Goal: Task Accomplishment & Management: Manage account settings

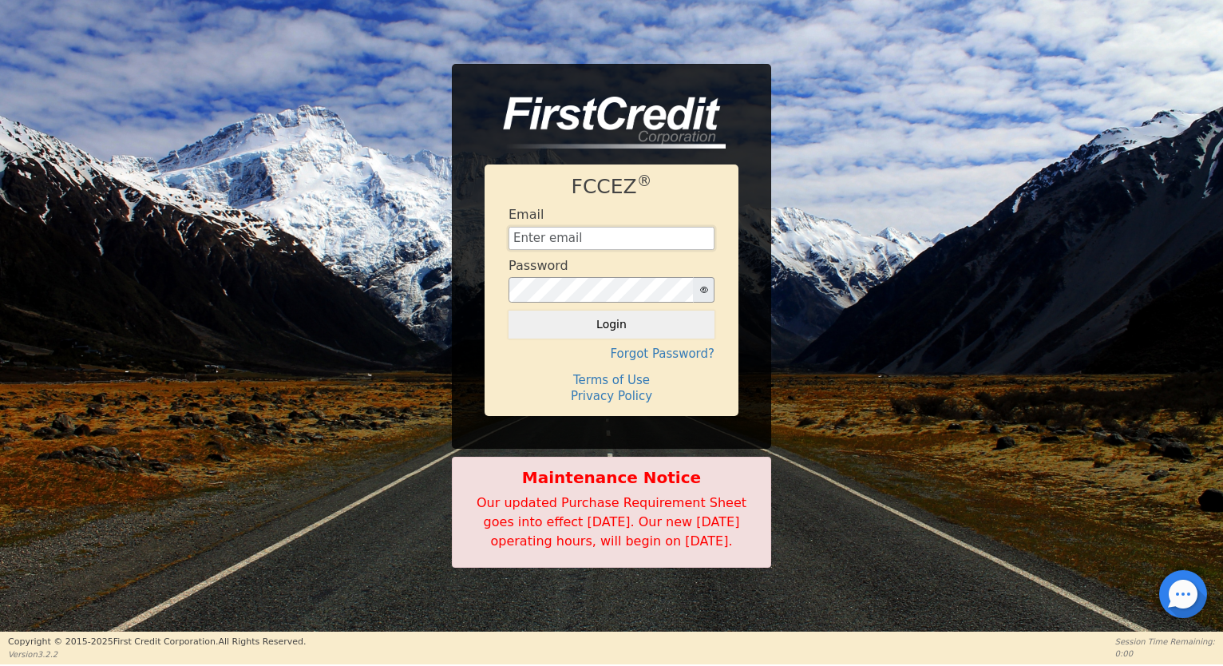
click at [571, 227] on input "text" at bounding box center [611, 239] width 206 height 24
type input "financing@showthebow.info"
click at [622, 310] on button "Login" at bounding box center [611, 323] width 206 height 27
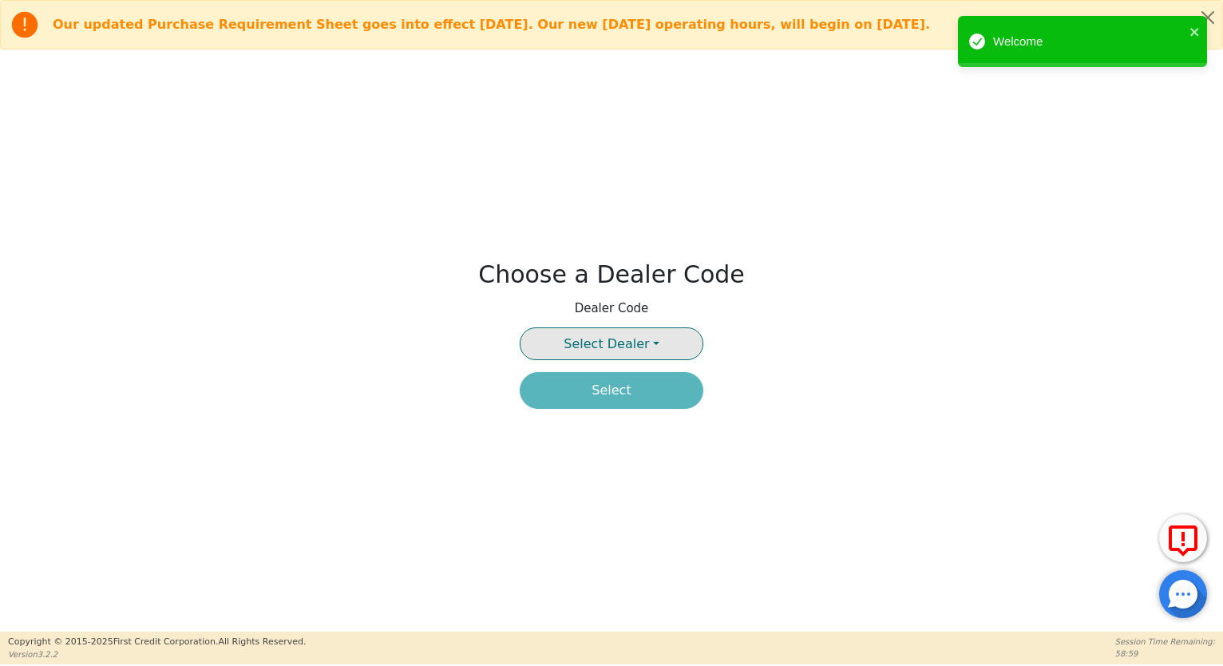
click at [648, 345] on button "Select Dealer" at bounding box center [612, 343] width 184 height 33
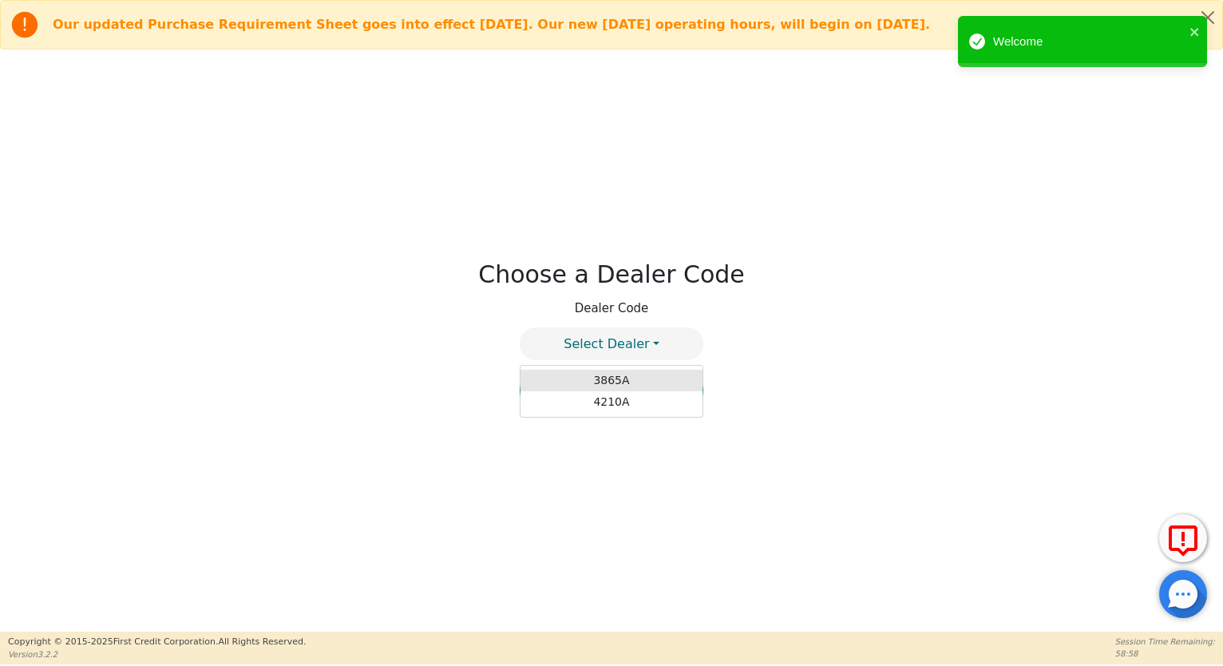
click at [614, 379] on link "3865A" at bounding box center [611, 381] width 182 height 22
click at [616, 400] on button "Select" at bounding box center [612, 390] width 184 height 37
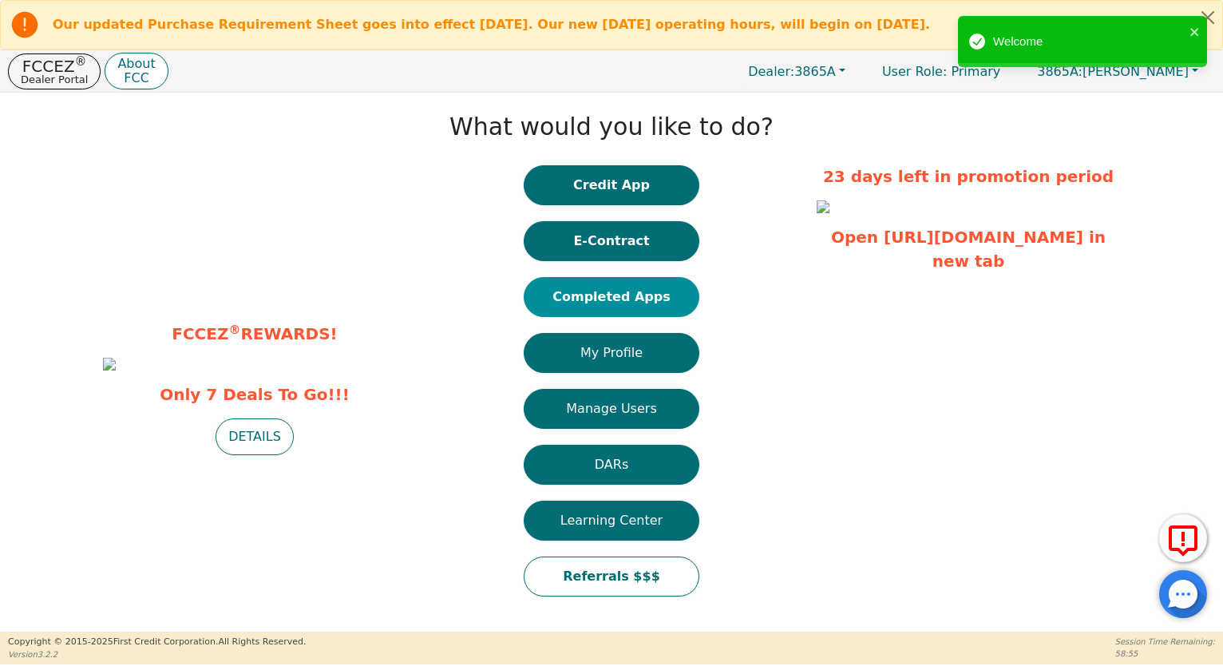
click at [590, 306] on button "Completed Apps" at bounding box center [612, 297] width 176 height 40
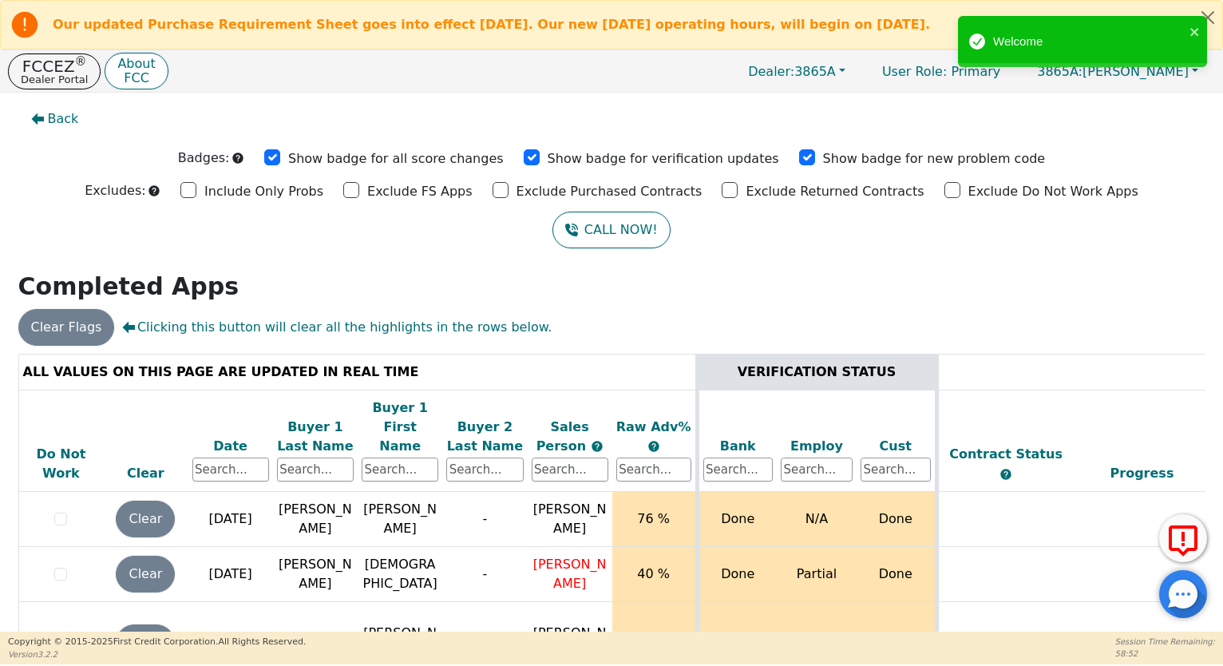
click at [231, 437] on div "Date" at bounding box center [230, 446] width 77 height 19
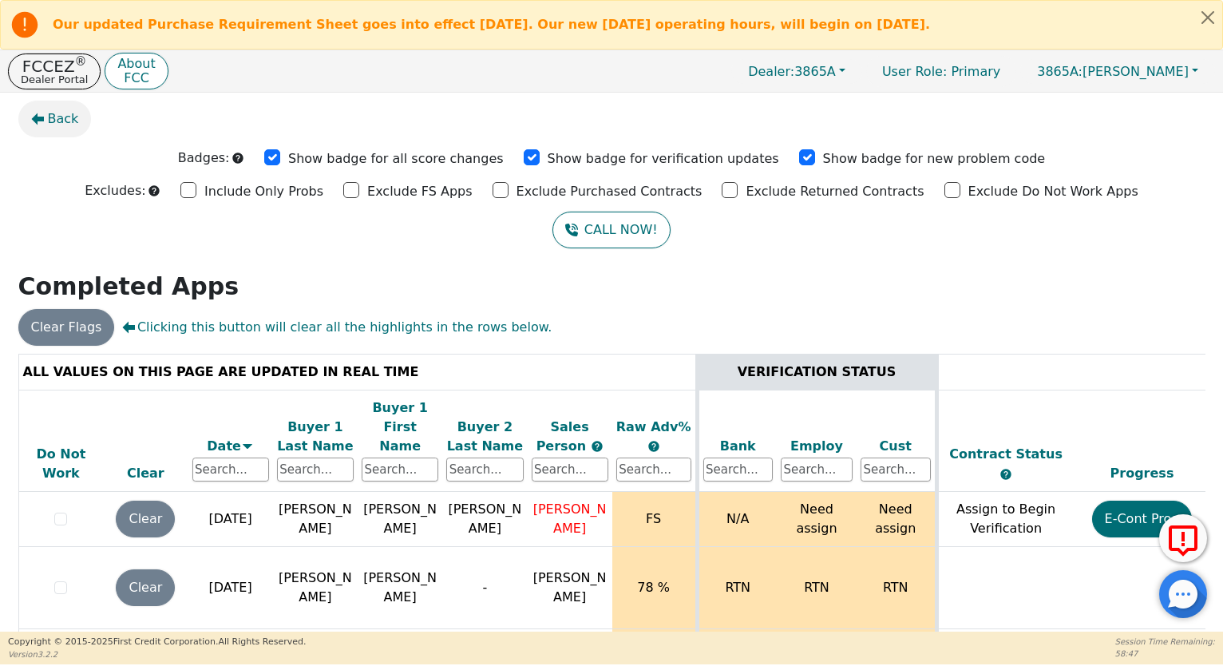
click at [62, 115] on span "Back" at bounding box center [63, 118] width 31 height 19
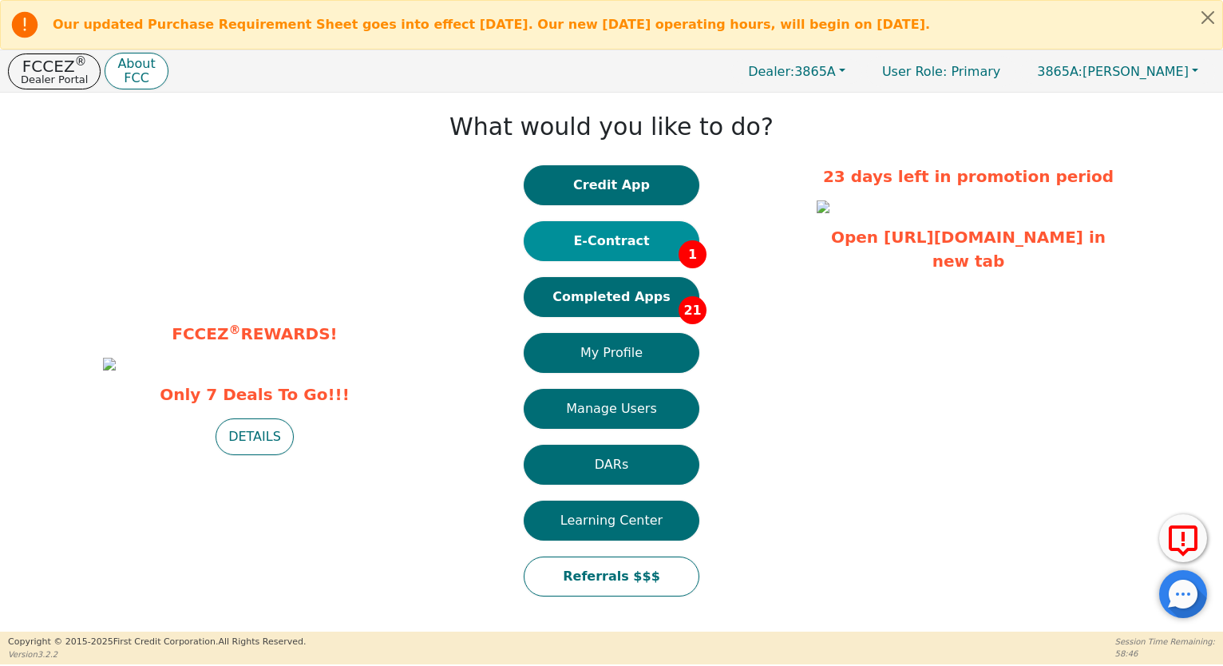
click at [650, 232] on button "E-Contract 1" at bounding box center [612, 241] width 176 height 40
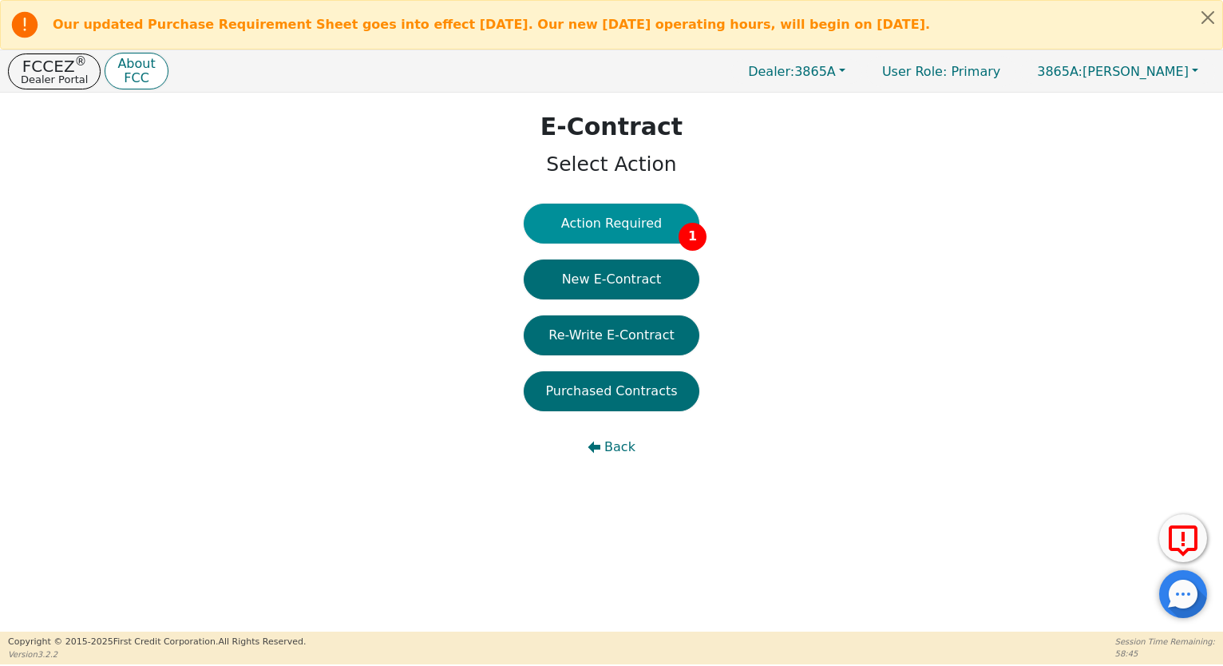
click at [640, 231] on button "Action Required 1" at bounding box center [612, 224] width 176 height 40
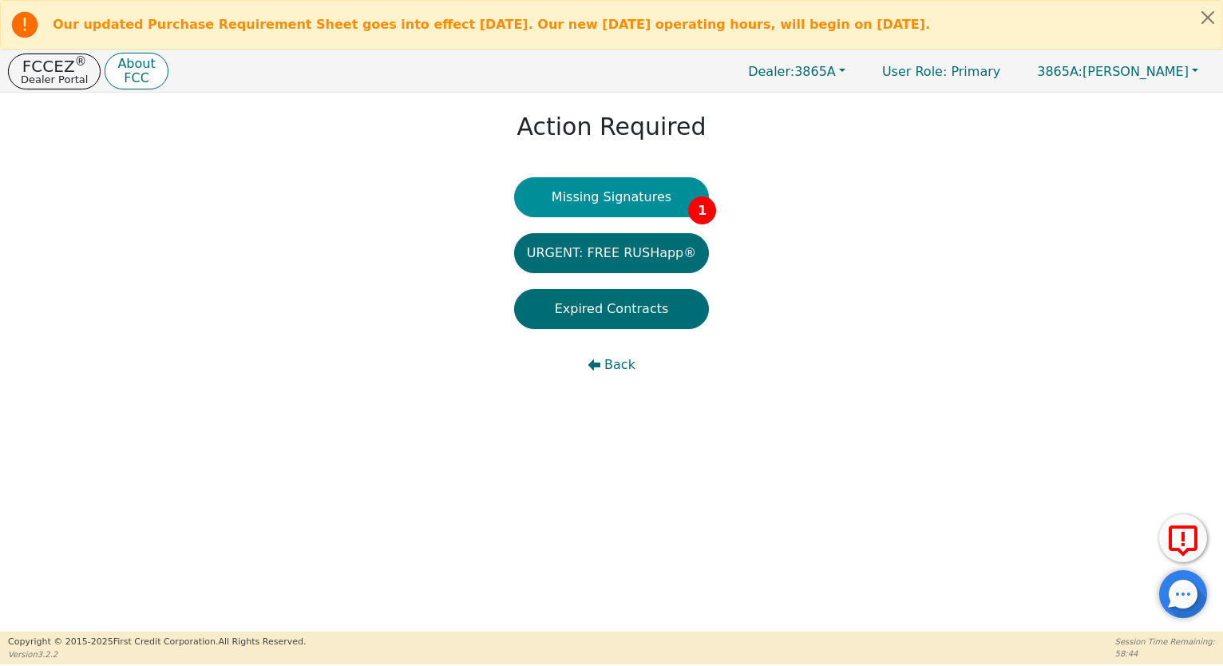
click at [638, 205] on button "Missing Signatures 1" at bounding box center [612, 197] width 196 height 40
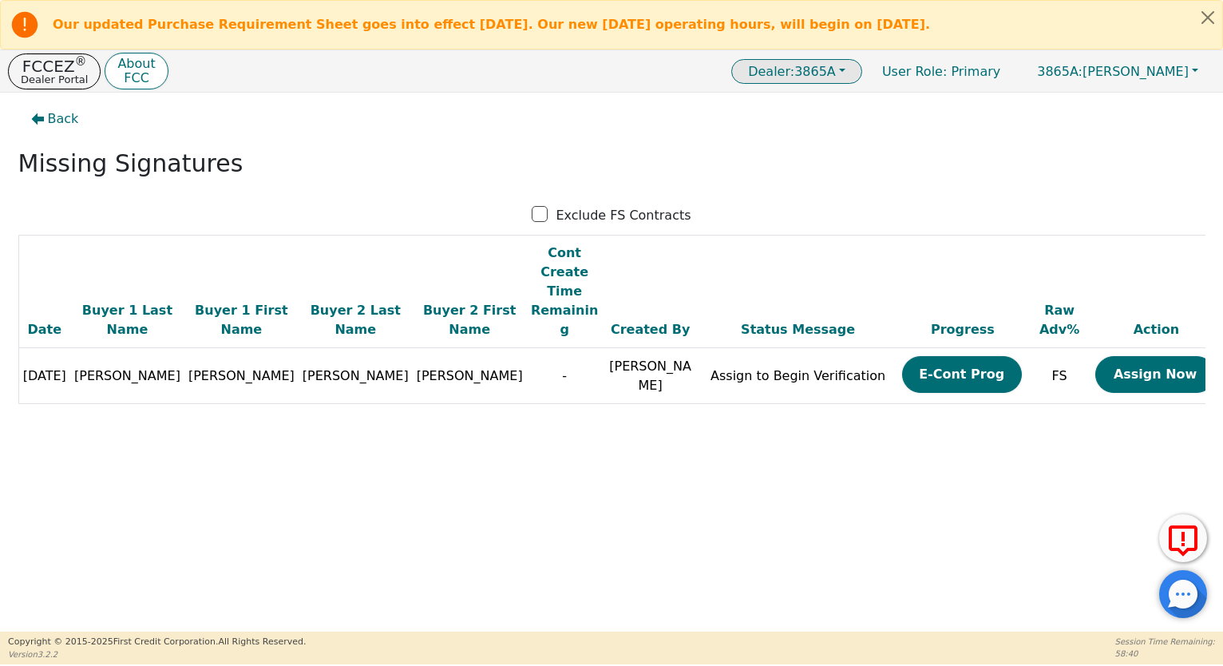
click at [836, 75] on span "Dealer: 3865A" at bounding box center [792, 71] width 88 height 15
click at [853, 117] on link "4210A" at bounding box center [798, 125] width 126 height 22
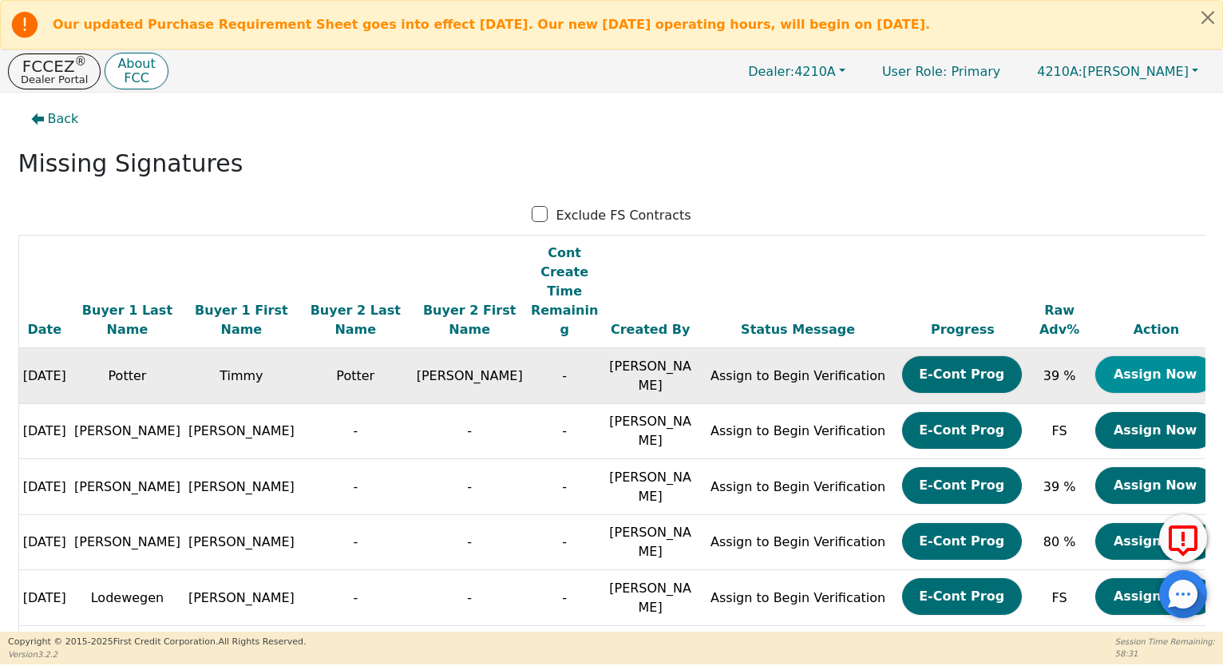
click at [1111, 356] on button "Assign Now" at bounding box center [1155, 374] width 120 height 37
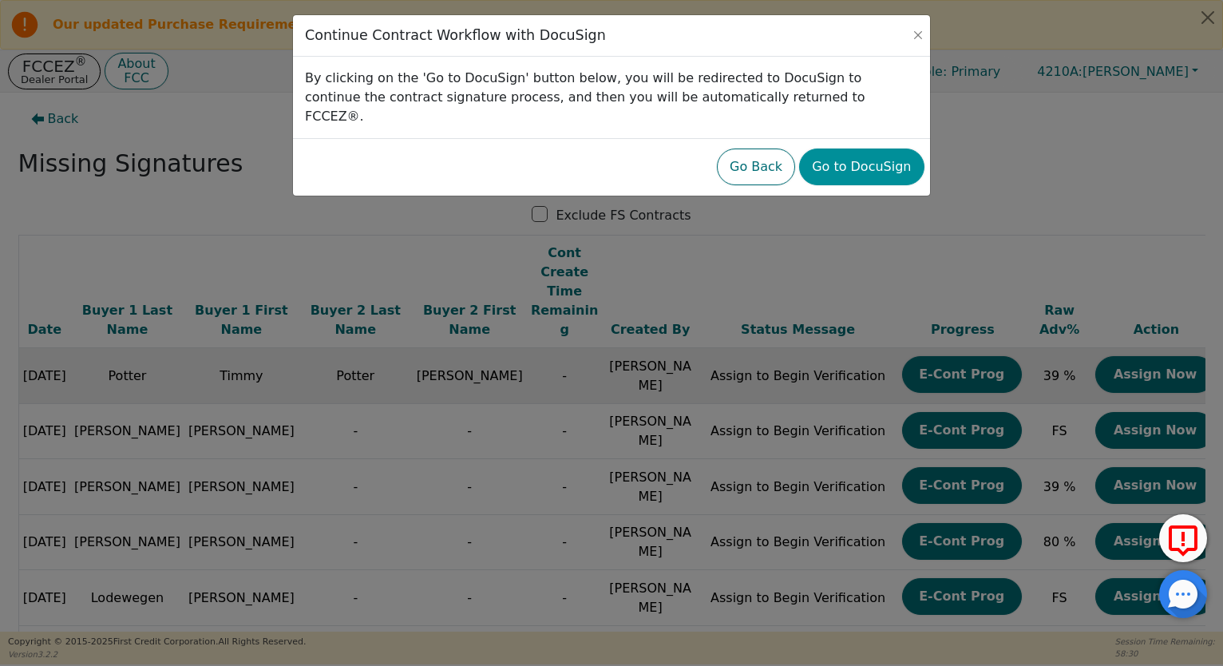
click at [876, 160] on button "Go to DocuSign" at bounding box center [861, 166] width 124 height 37
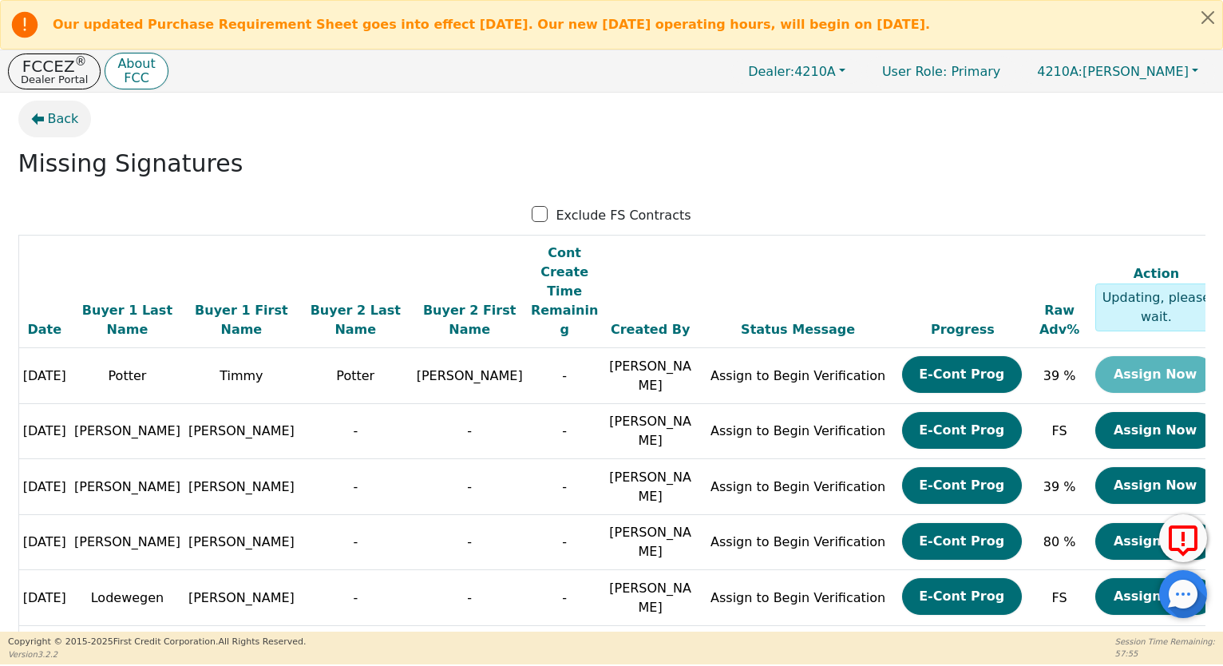
click at [56, 117] on span "Back" at bounding box center [63, 118] width 31 height 19
